Goal: Communication & Community: Answer question/provide support

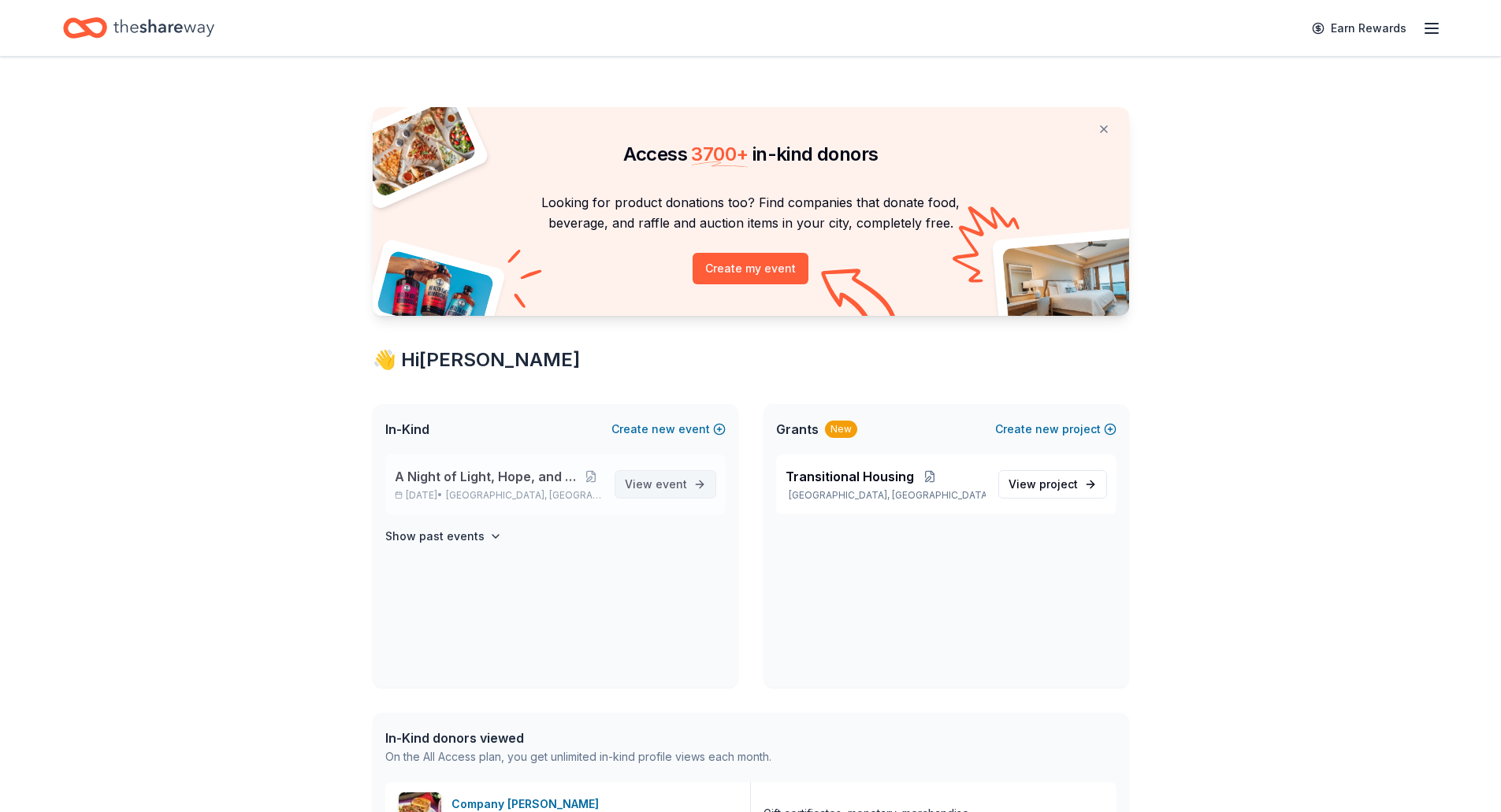
click at [660, 478] on span "event" at bounding box center [672, 483] width 32 height 13
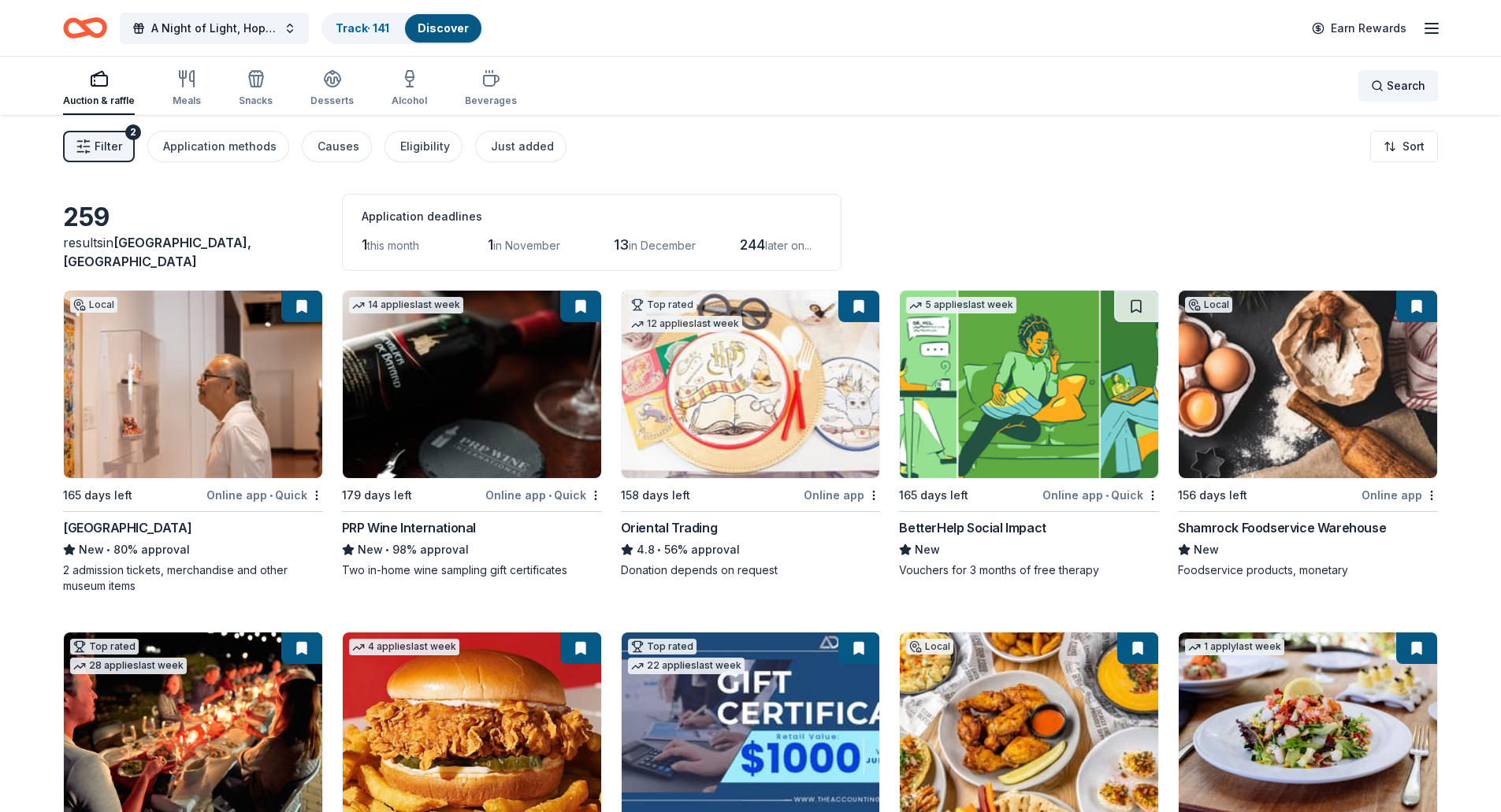
click at [1386, 90] on div "Search" at bounding box center [1399, 86] width 54 height 19
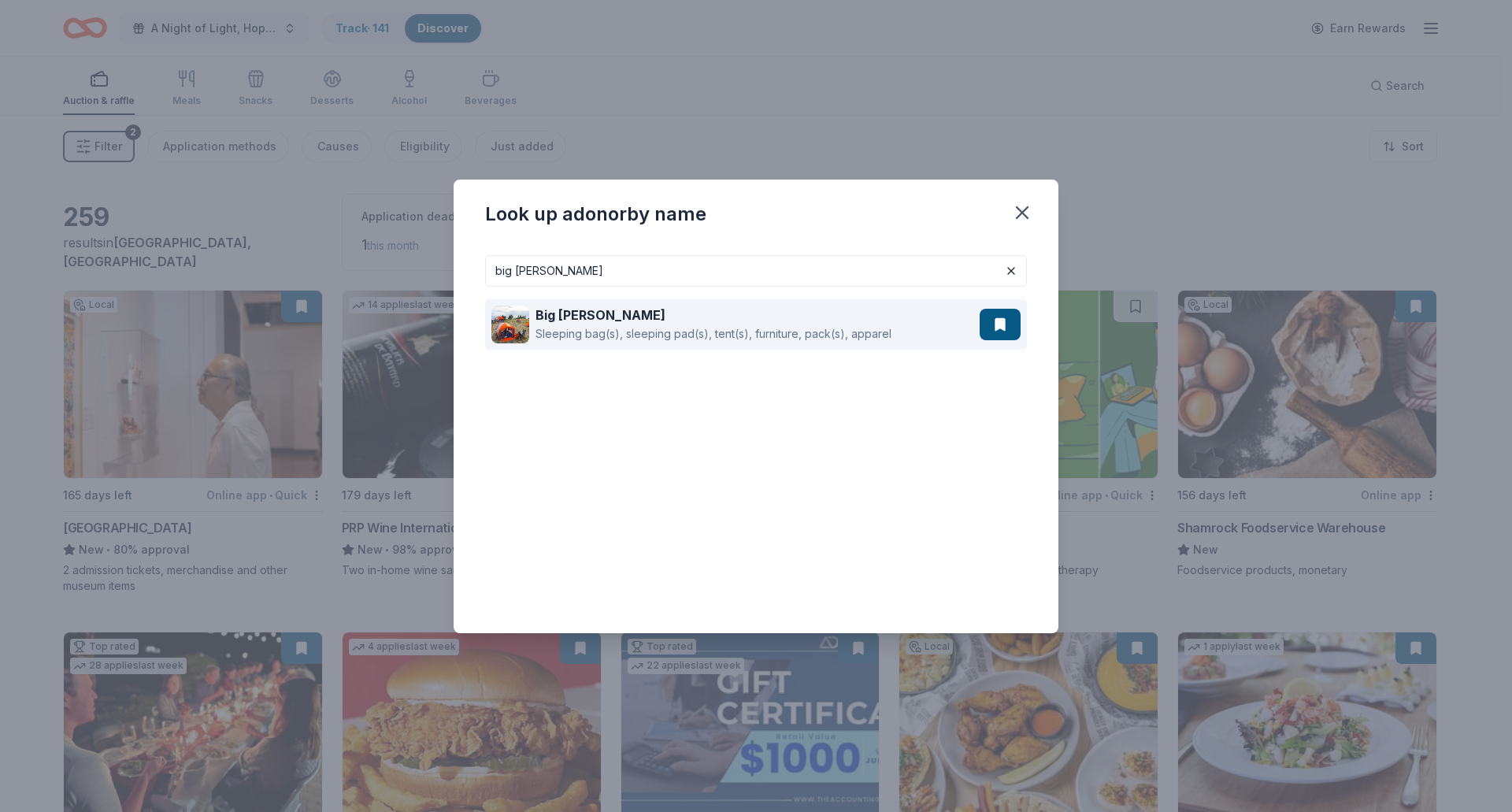
type input "big [PERSON_NAME]"
click at [1008, 324] on button at bounding box center [1000, 325] width 41 height 32
click at [887, 336] on div "Big [PERSON_NAME] Sleeping bag(s), sleeping pad(s), tent(s), furniture, pack(s)…" at bounding box center [735, 325] width 488 height 51
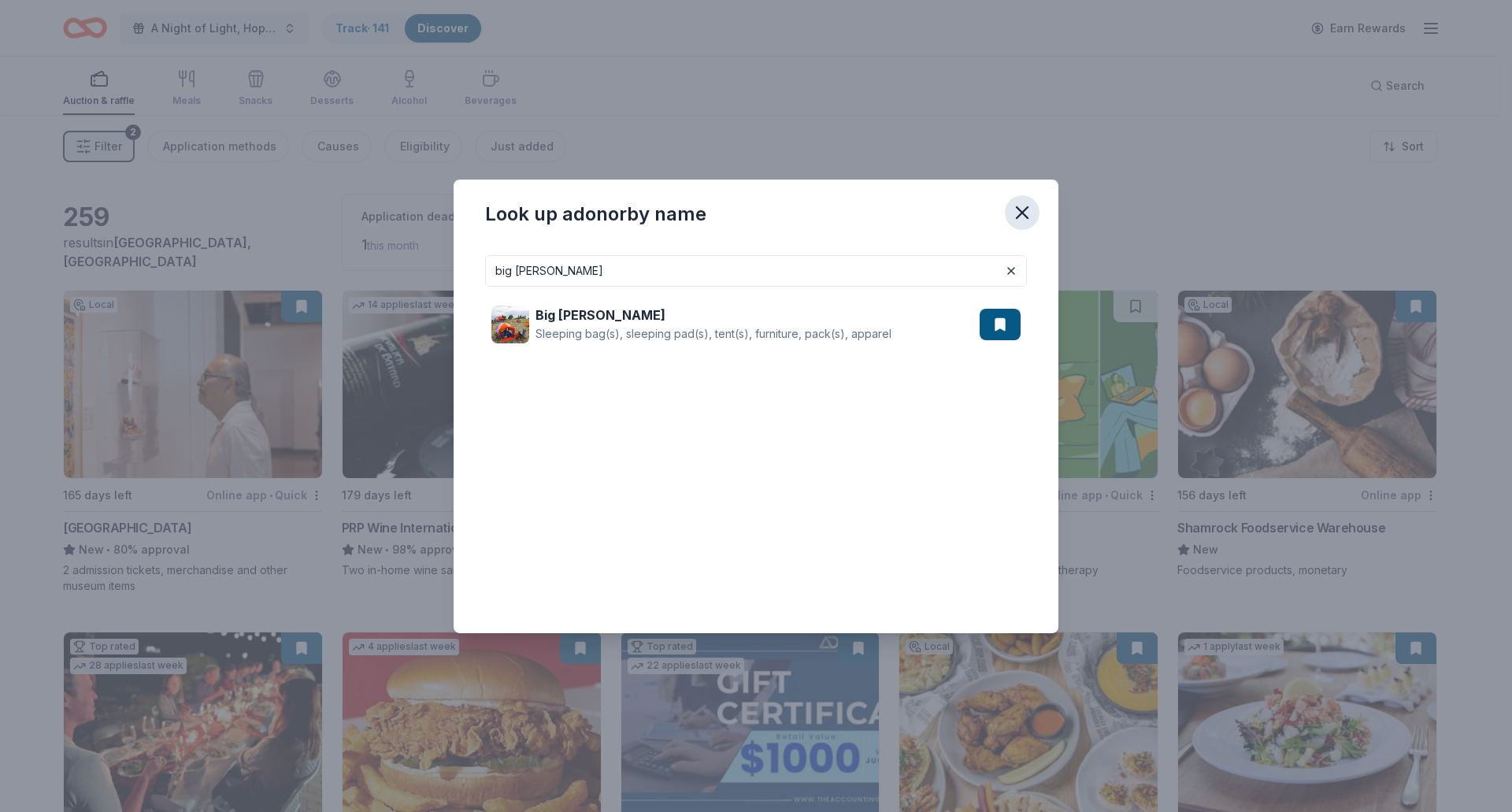
click at [1024, 212] on icon "button" at bounding box center [1022, 213] width 11 height 11
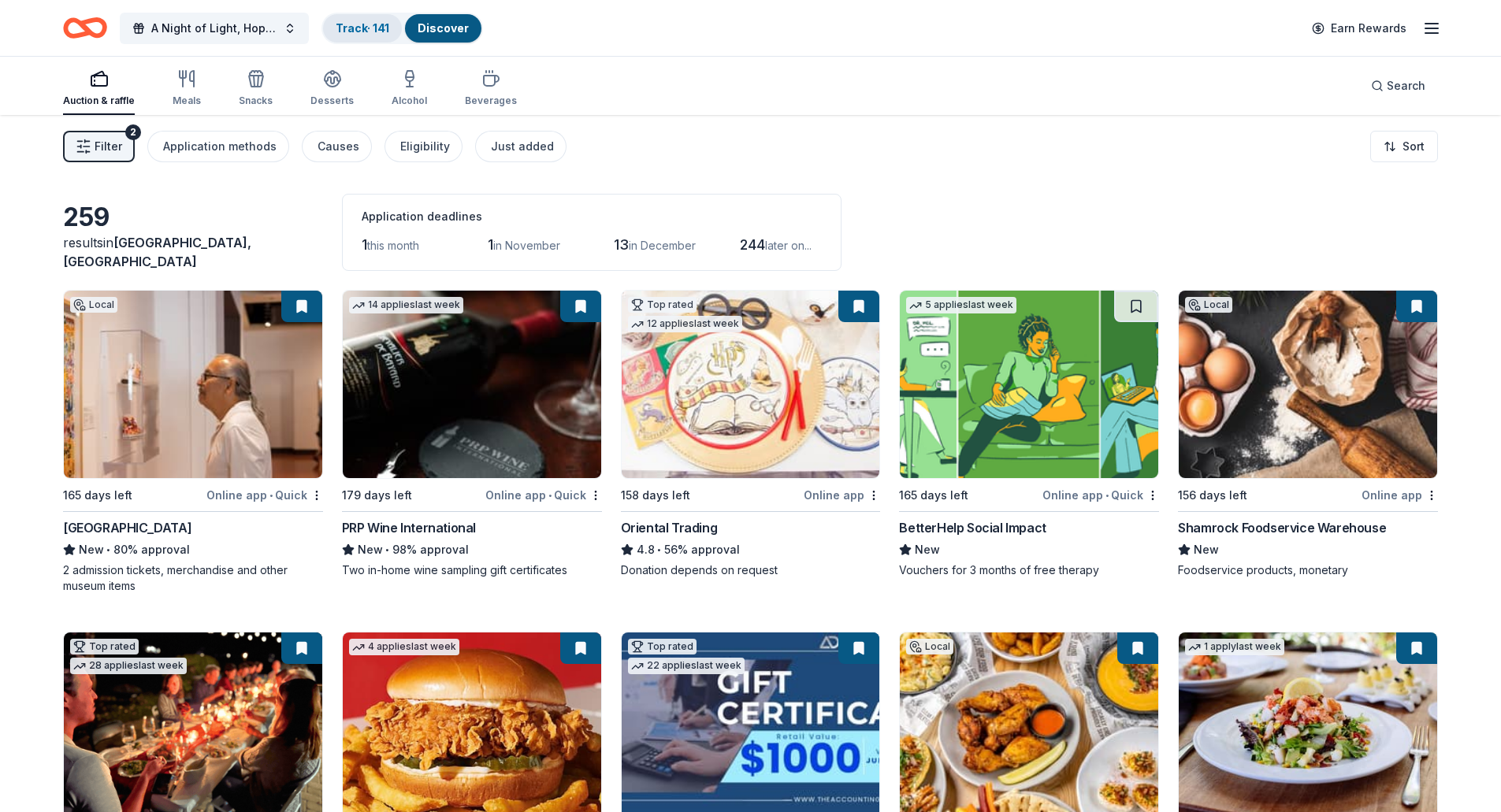
click at [364, 30] on link "Track · 141" at bounding box center [362, 28] width 53 height 13
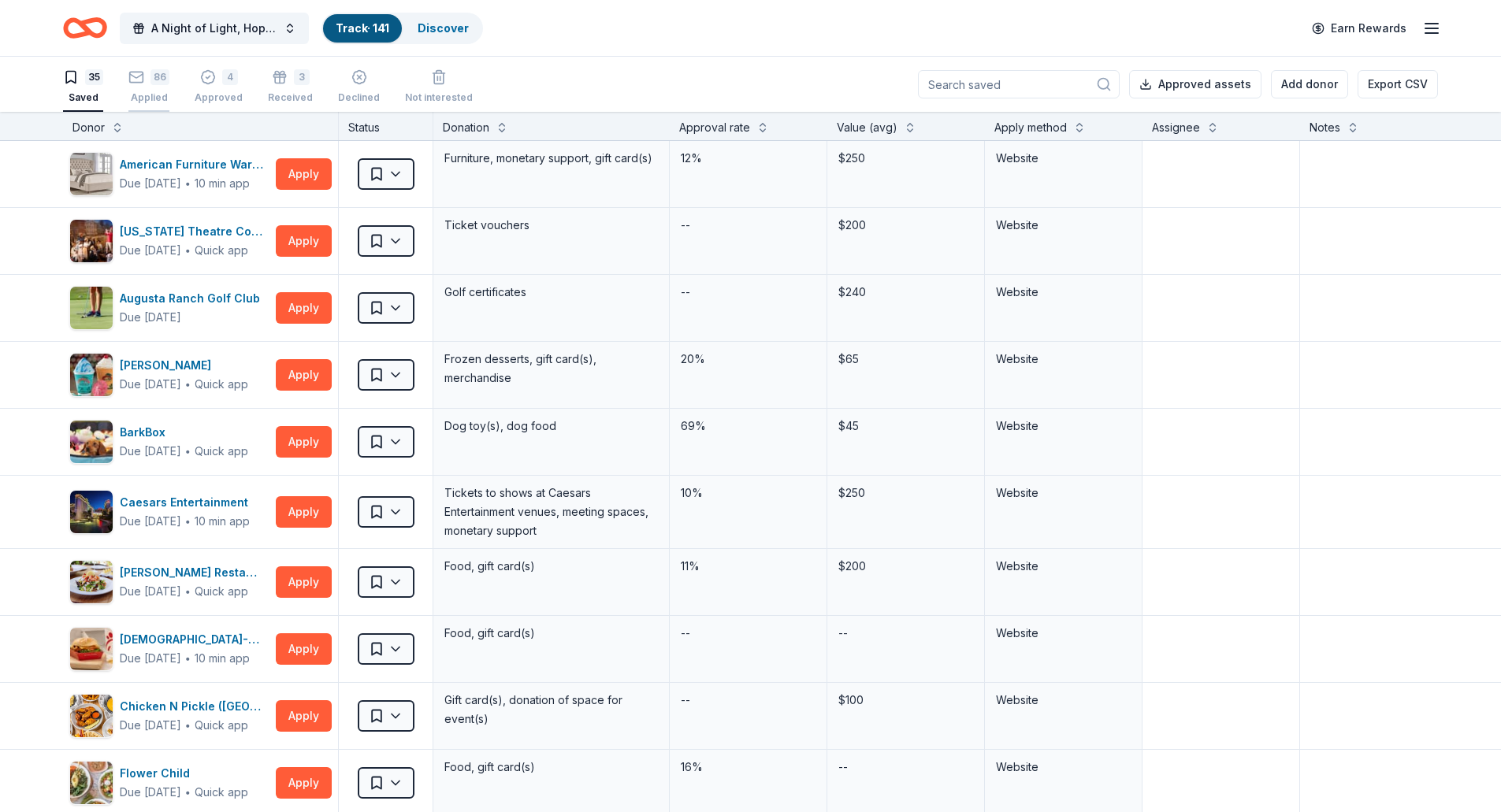
click at [144, 81] on rect "button" at bounding box center [137, 76] width 14 height 10
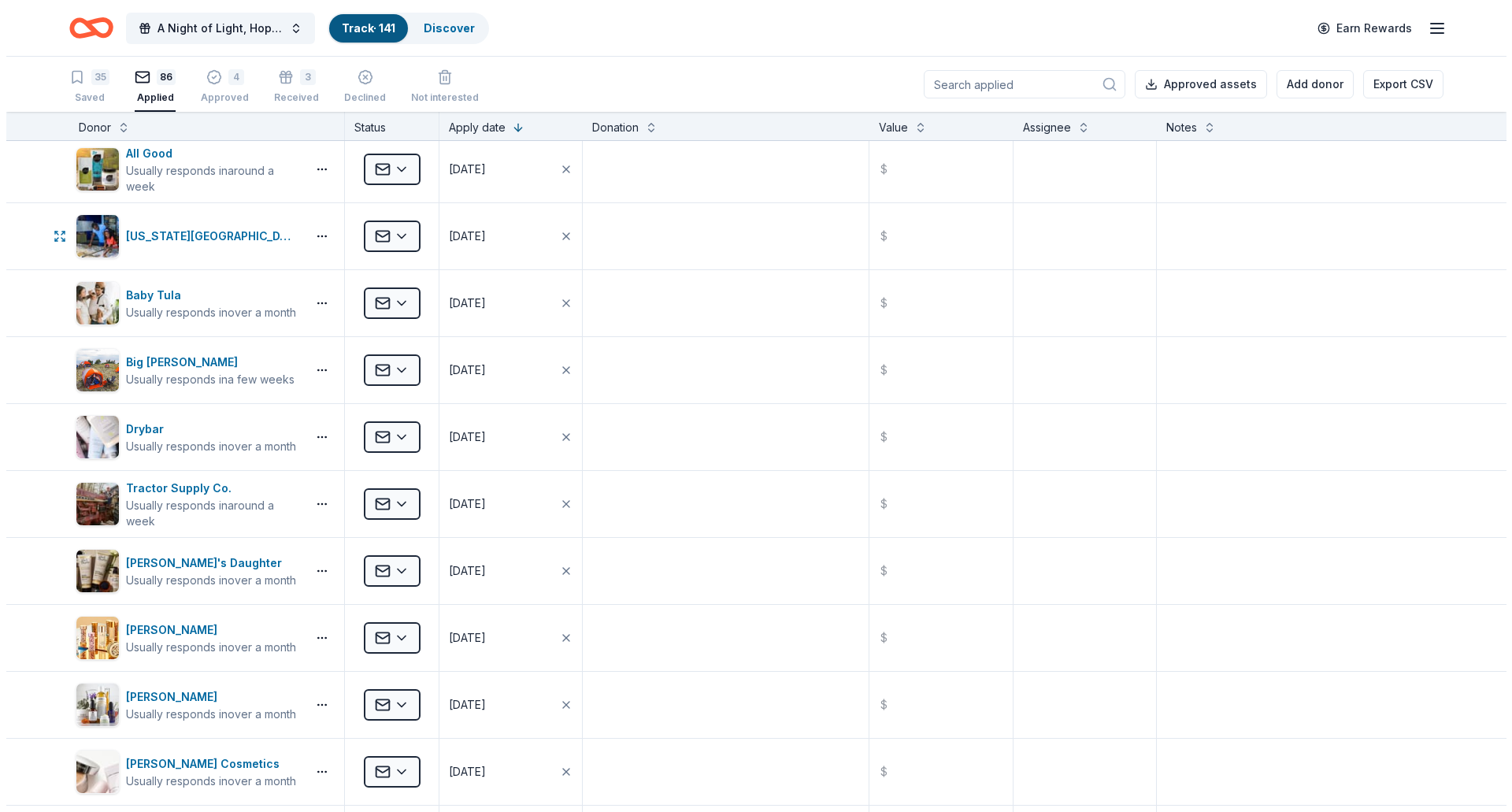
scroll to position [1024, 0]
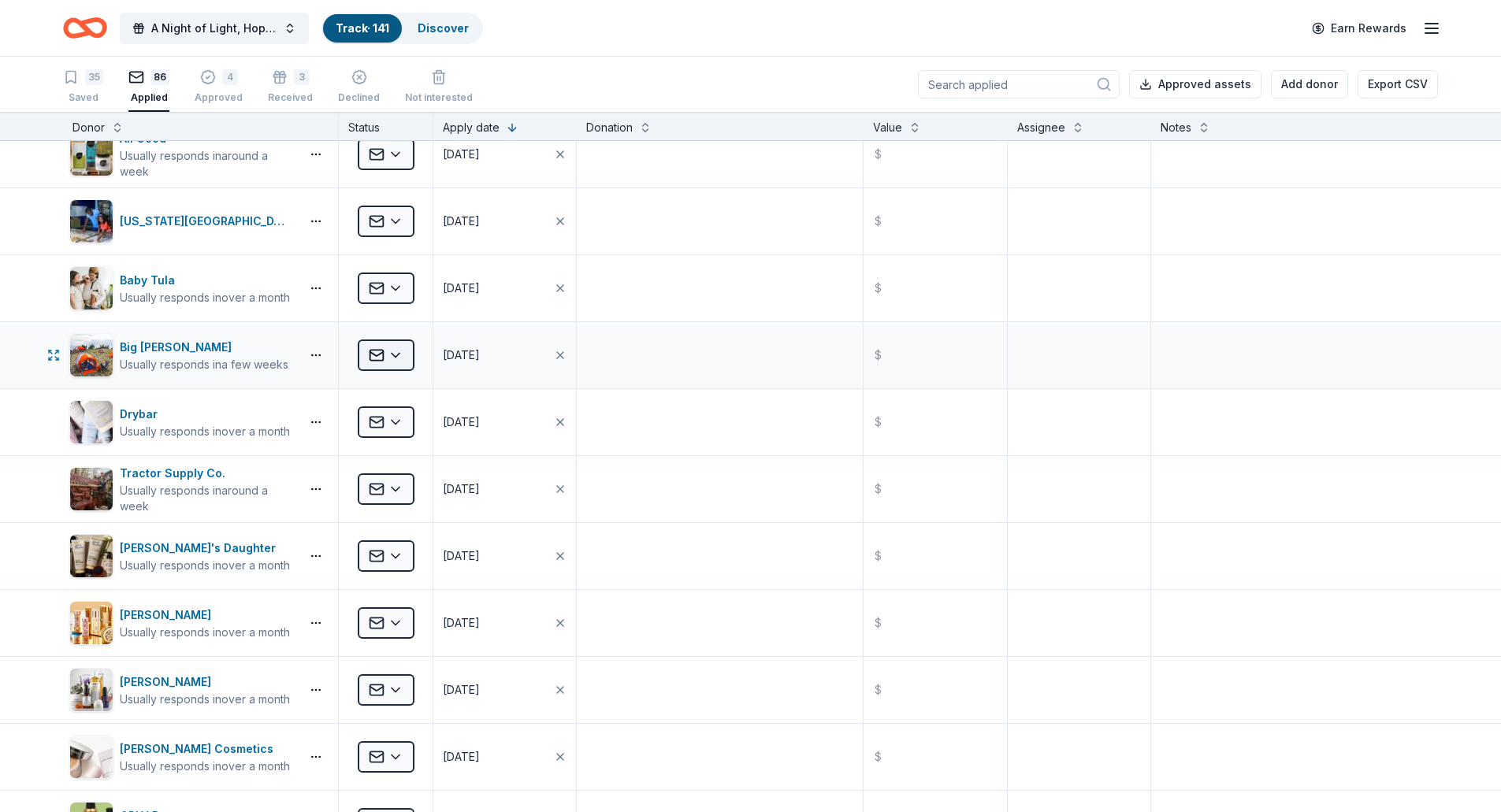
click at [399, 349] on html "A Night of Light, Hope, and Legacy Gala 2026 Track · 141 Discover Earn Rewards …" at bounding box center [750, 406] width 1501 height 812
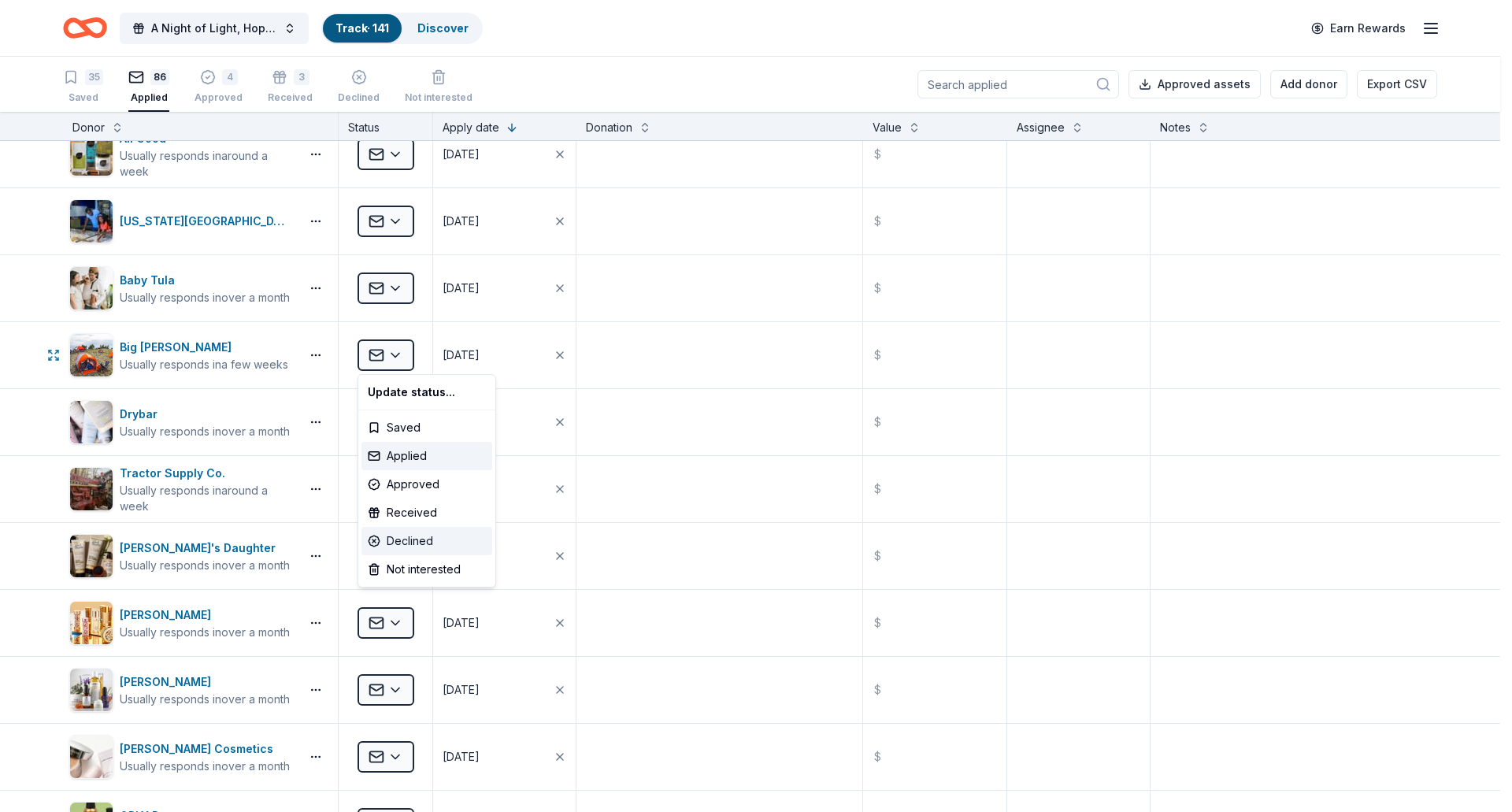
click at [436, 540] on div "Declined" at bounding box center [426, 541] width 131 height 29
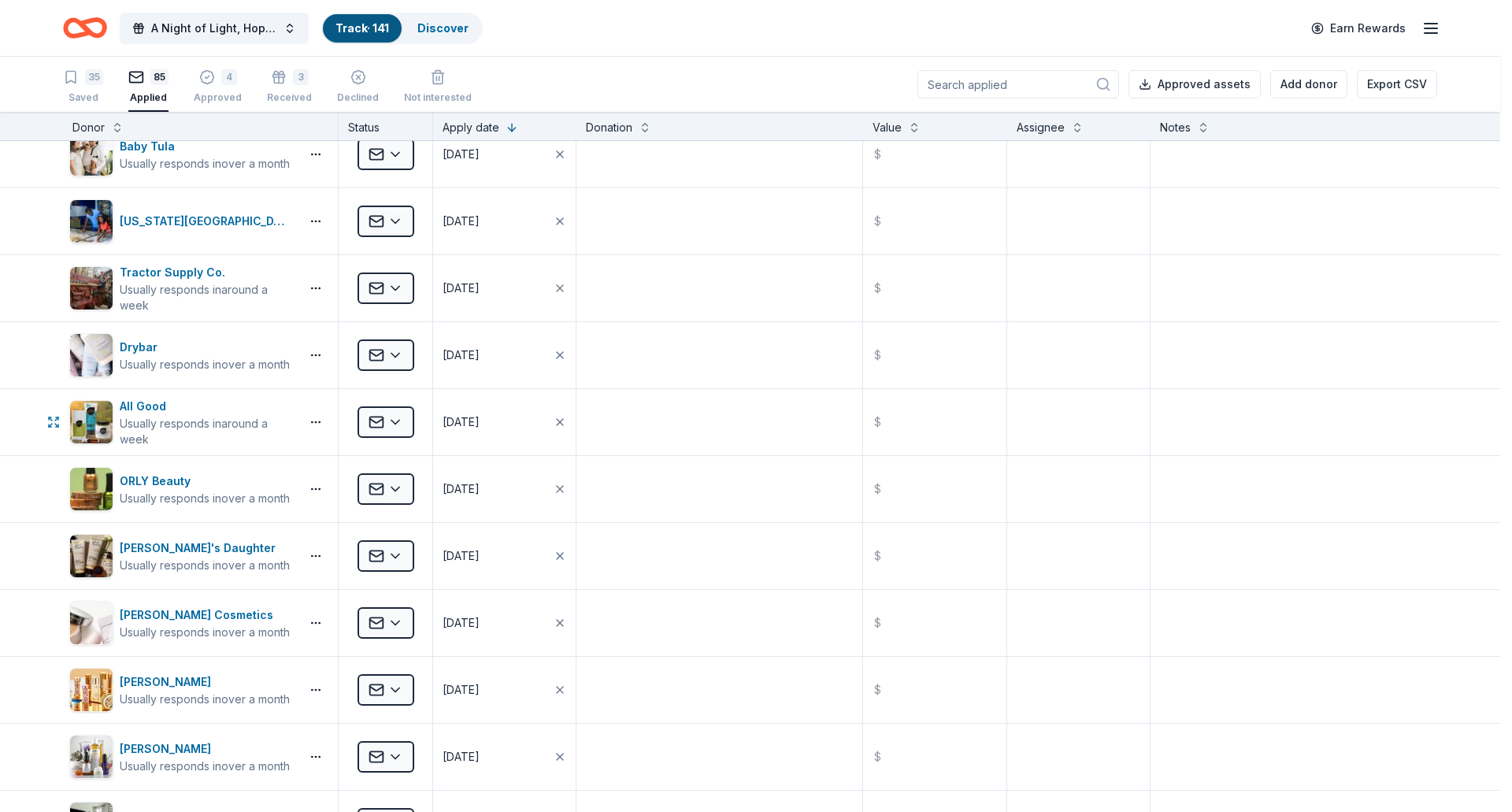
scroll to position [957, 0]
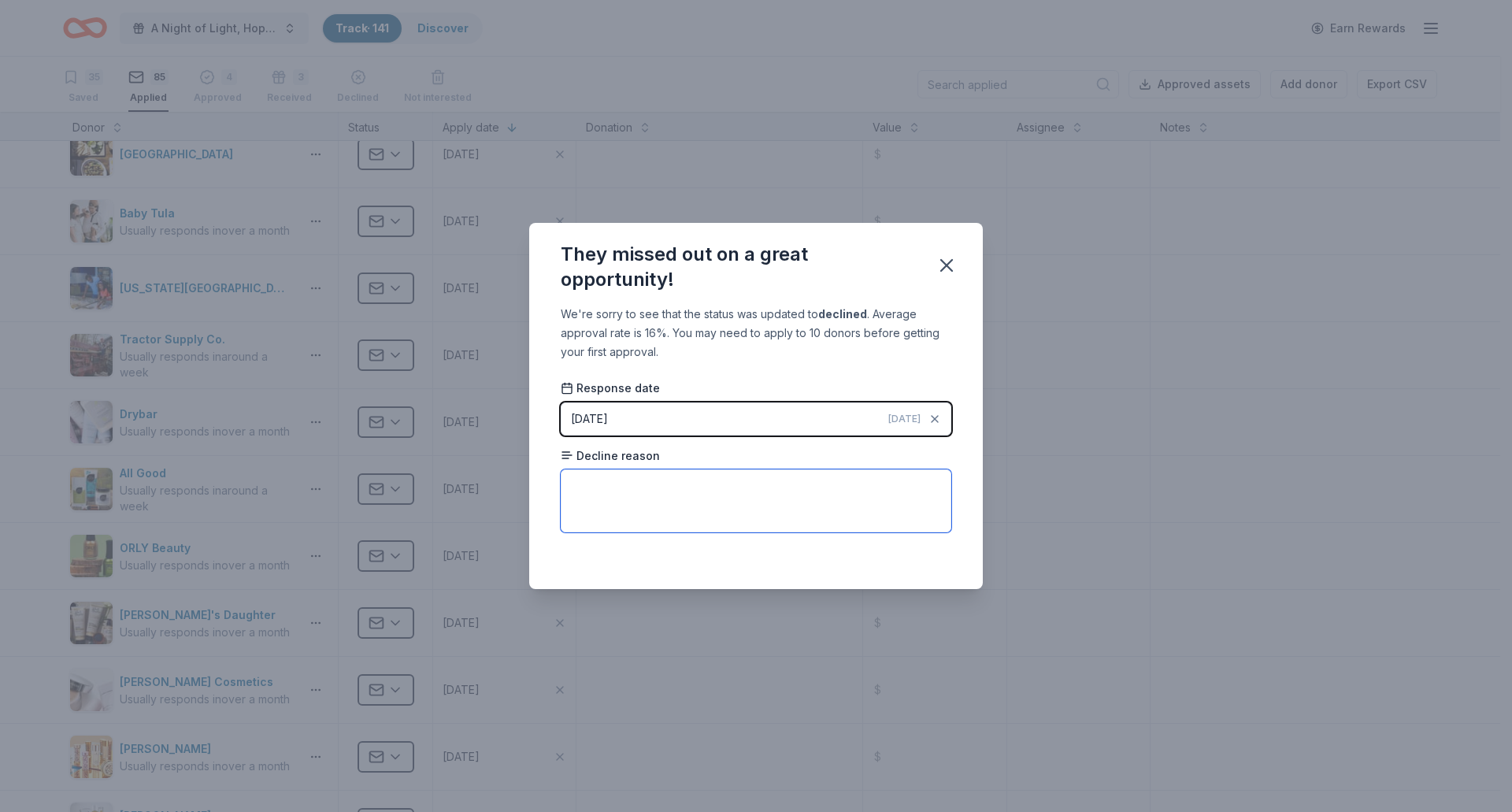
click at [602, 490] on textarea at bounding box center [756, 500] width 391 height 63
paste textarea "Thank you very much for your efforts in sharing your passion for the outdoors a…"
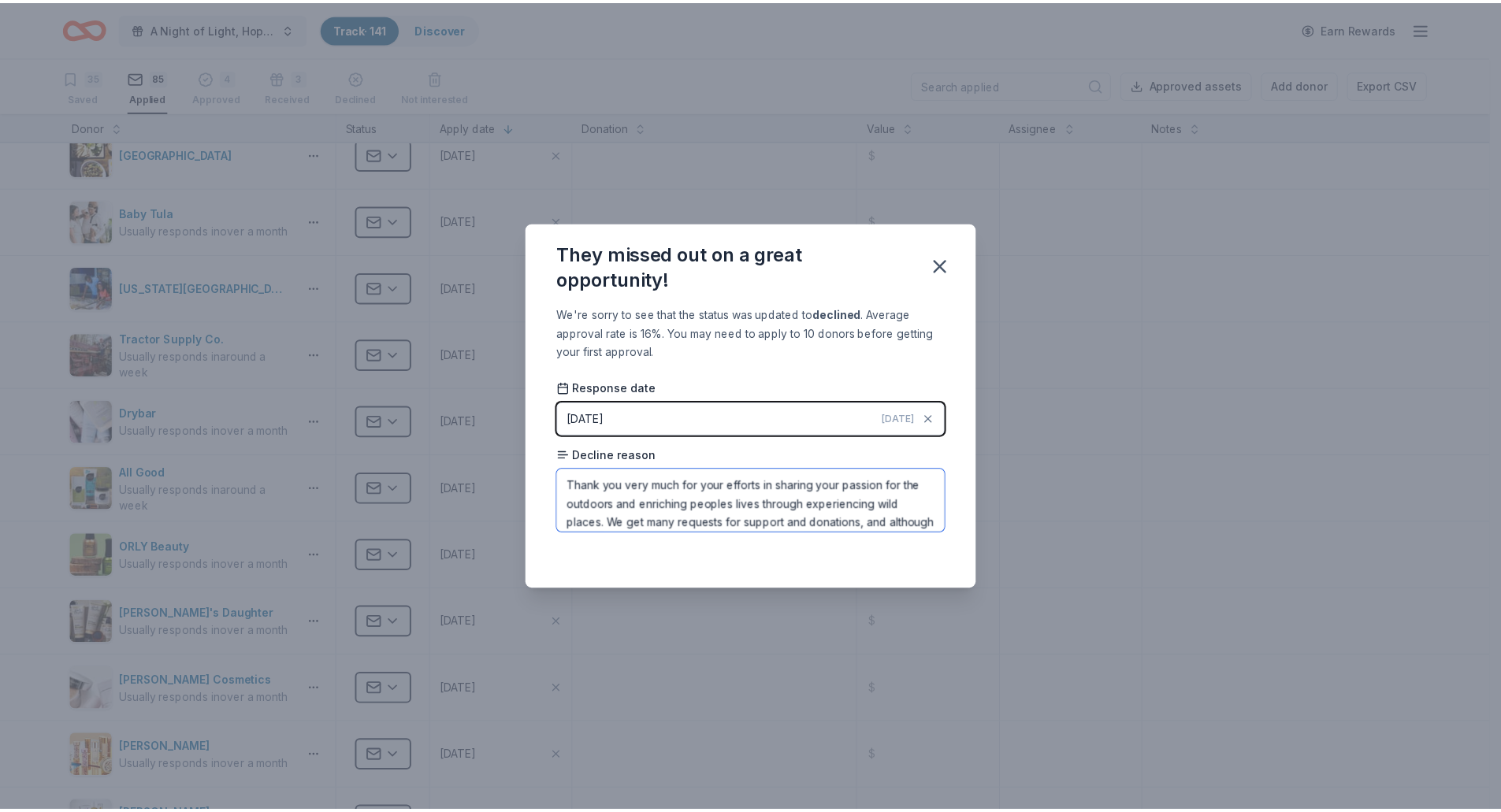
scroll to position [113, 0]
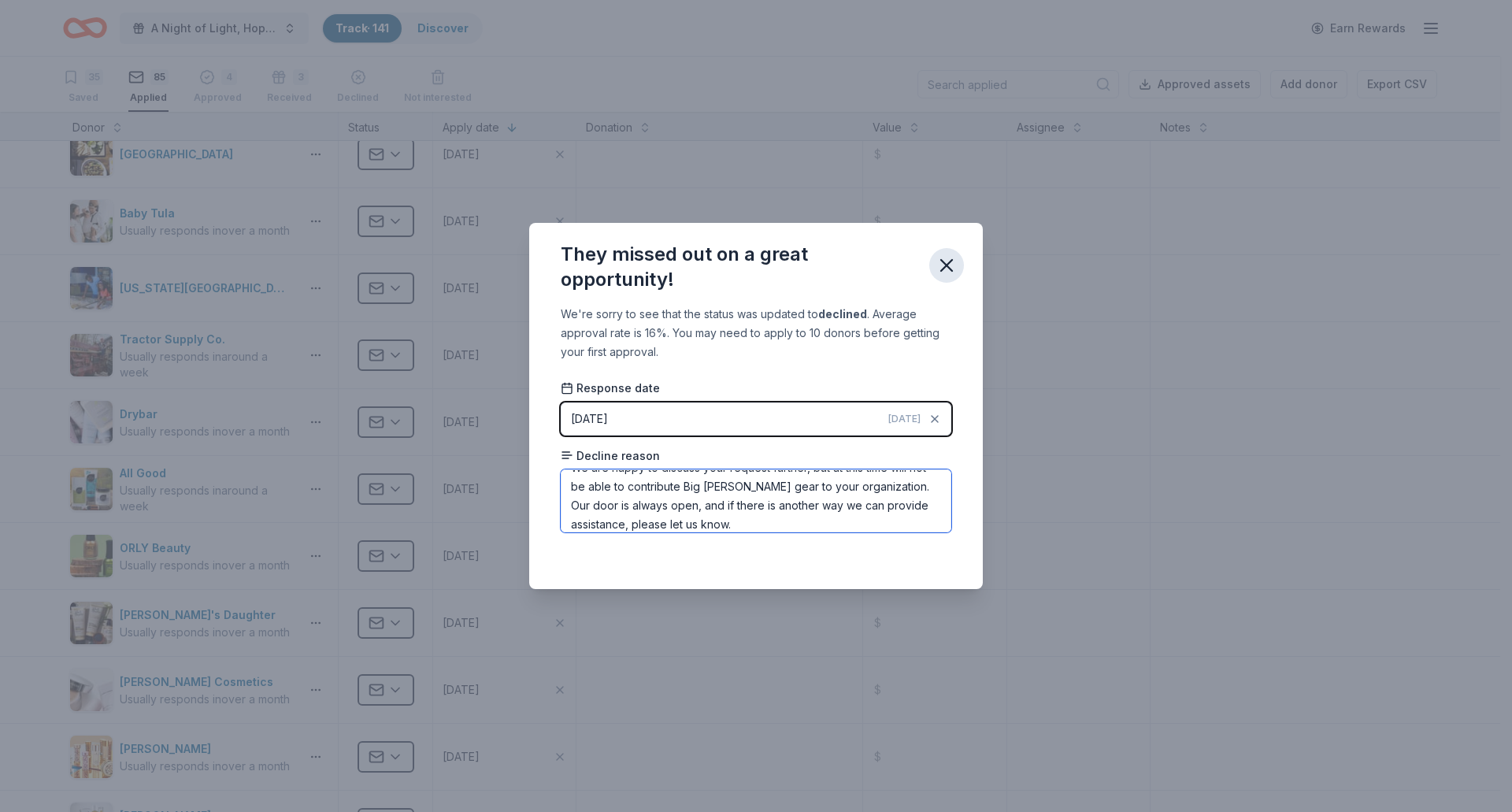
type textarea "Thank you very much for your efforts in sharing your passion for the outdoors a…"
click at [949, 256] on icon "button" at bounding box center [947, 266] width 22 height 22
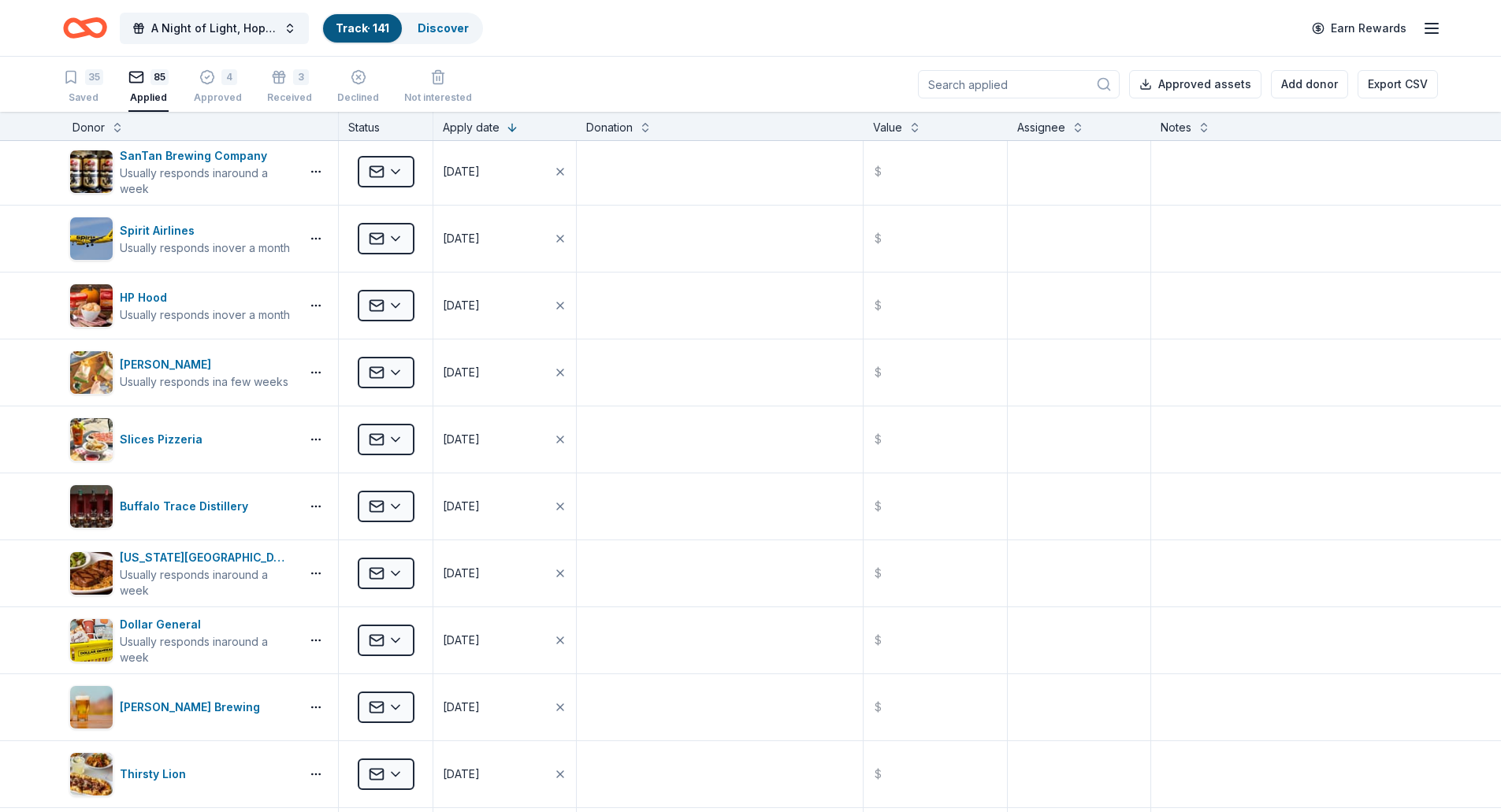
scroll to position [0, 0]
